Goal: Task Accomplishment & Management: Manage account settings

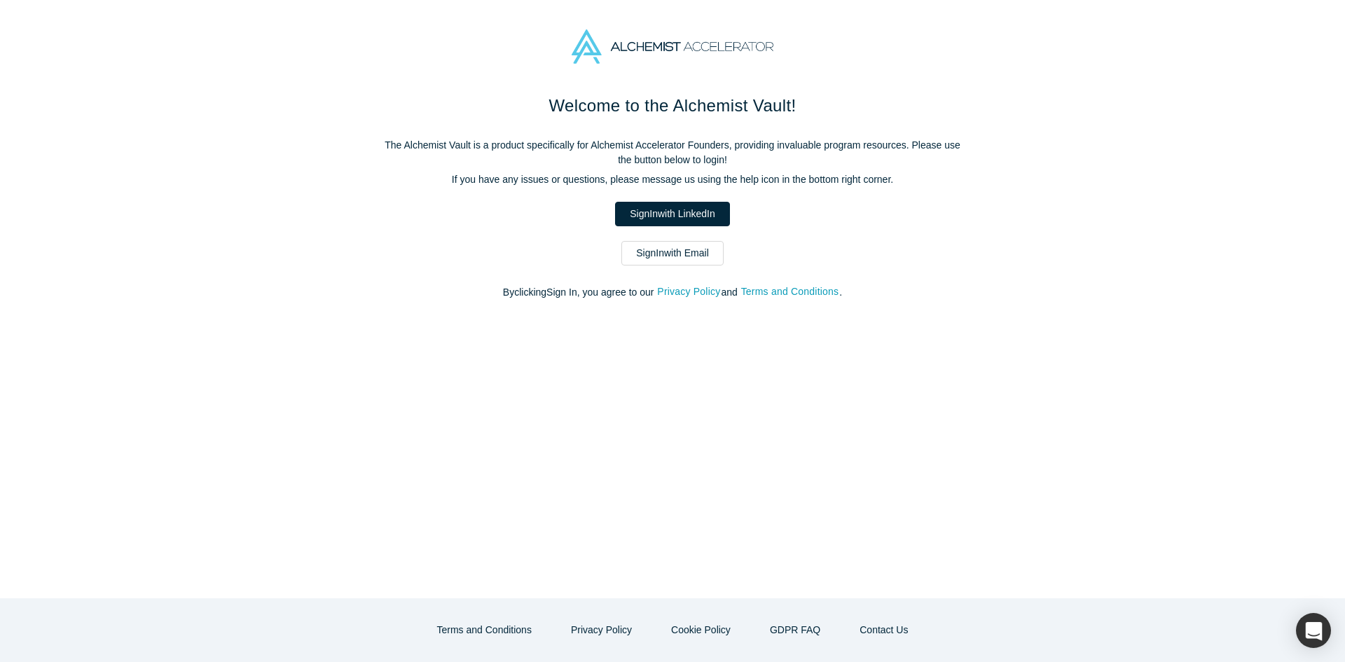
click at [681, 261] on link "Sign In with Email" at bounding box center [672, 253] width 102 height 25
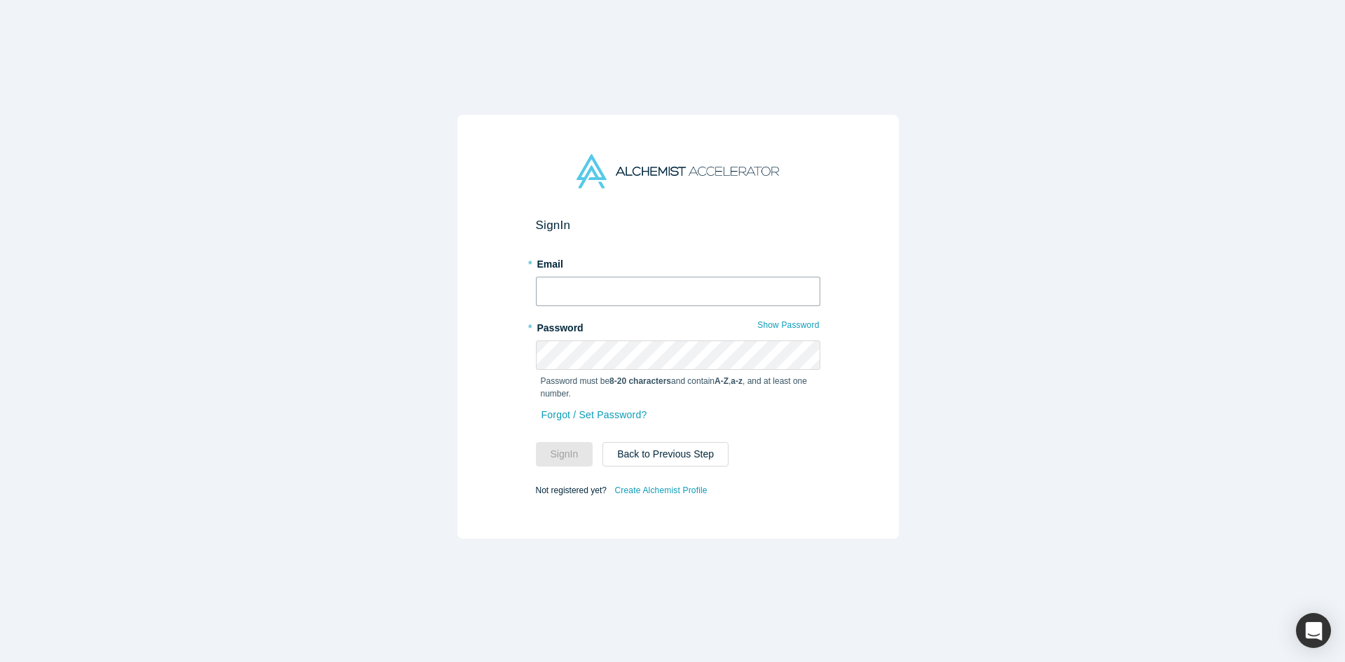
click at [652, 293] on input "text" at bounding box center [678, 291] width 284 height 29
type input "[EMAIL_ADDRESS][DOMAIN_NAME]"
click at [590, 413] on link "Forgot / Set Password?" at bounding box center [594, 415] width 107 height 25
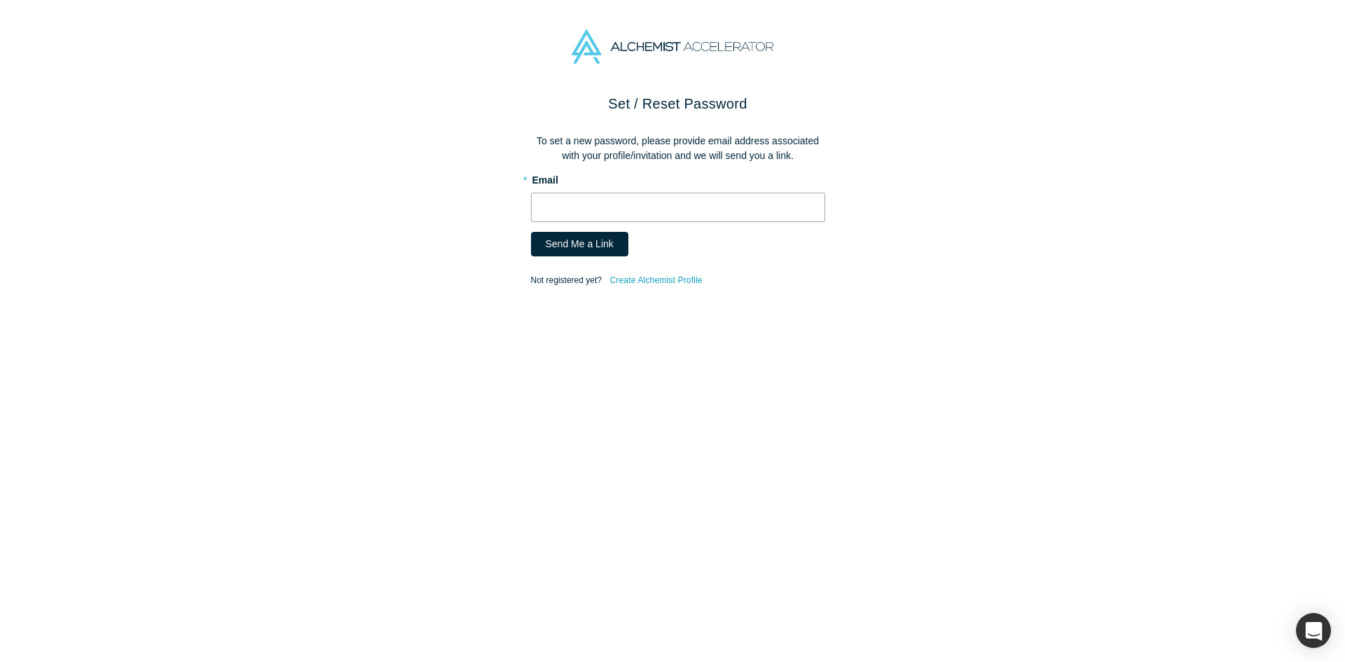
click at [600, 211] on input "text" at bounding box center [678, 207] width 294 height 29
type input "[EMAIL_ADDRESS][DOMAIN_NAME]"
click at [560, 249] on button "Send Me a Link" at bounding box center [579, 244] width 97 height 25
